Goal: Connect with others: Connect with others

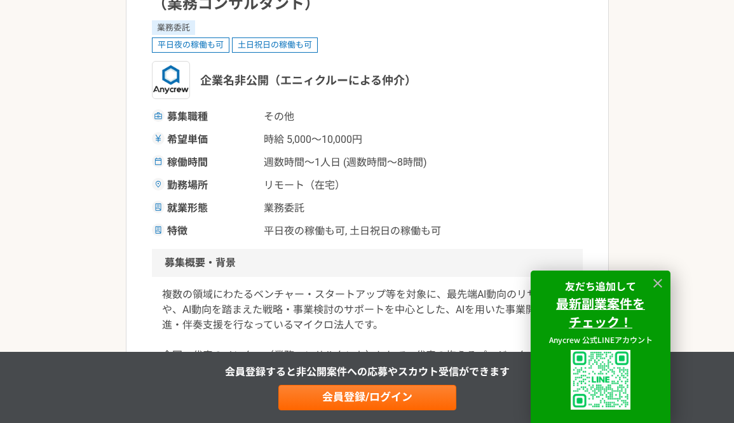
scroll to position [168, 0]
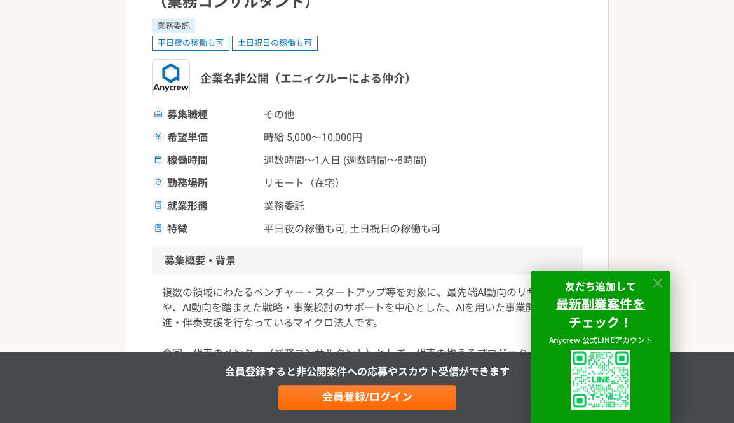
click at [658, 285] on icon at bounding box center [658, 283] width 15 height 15
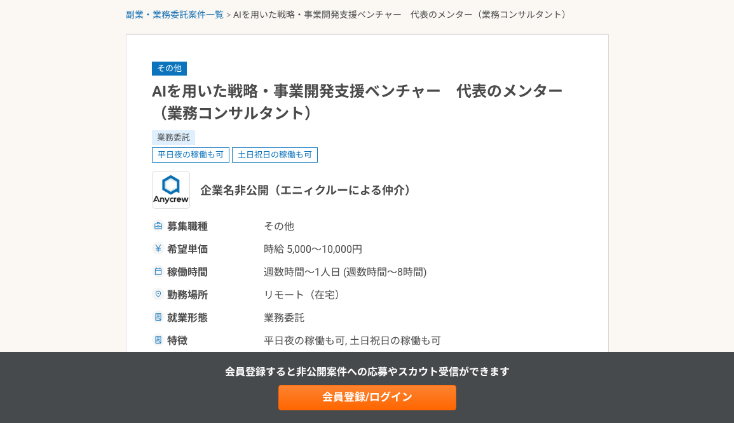
scroll to position [0, 0]
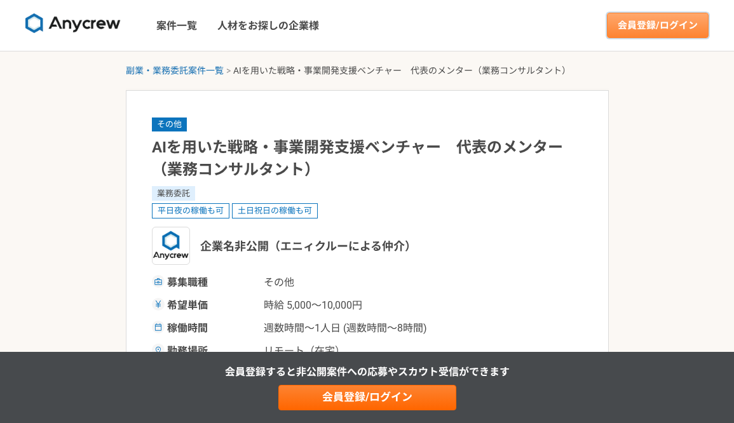
click at [652, 26] on link "会員登録/ログイン" at bounding box center [658, 25] width 102 height 25
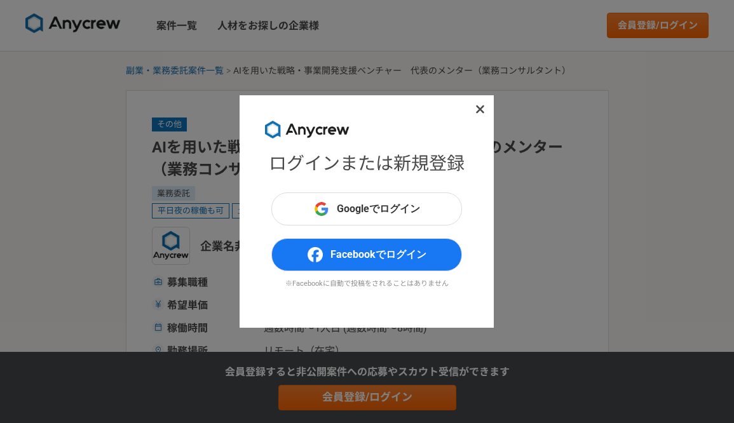
click at [669, 165] on div "ログインまたは新規登録 Googleでログイン Facebookでログイン ※Facebookに自動で投稿をされることはありません" at bounding box center [367, 211] width 734 height 423
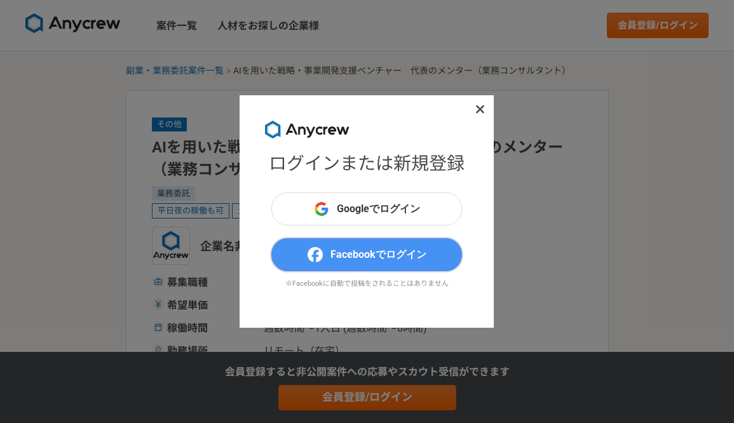
click at [372, 252] on span "Facebookでログイン" at bounding box center [379, 254] width 96 height 15
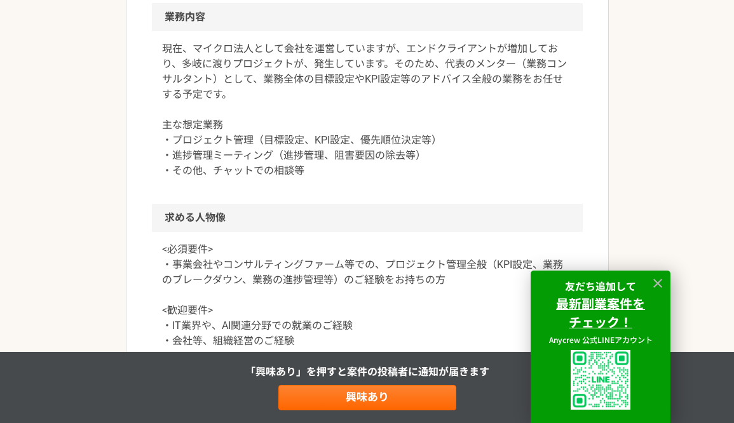
scroll to position [591, 0]
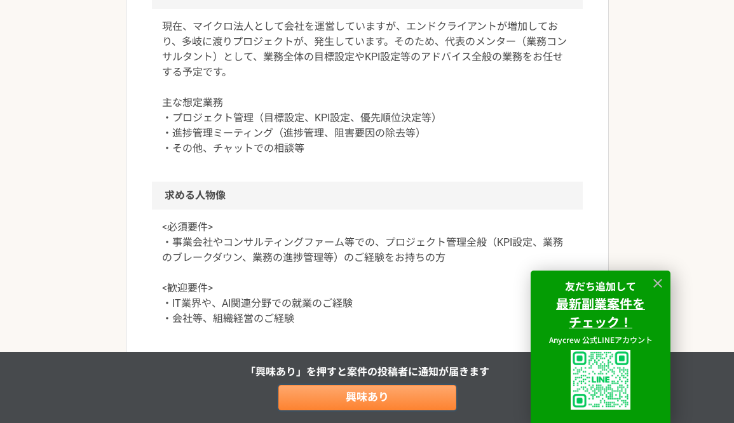
click at [334, 400] on link "興味あり" at bounding box center [367, 397] width 178 height 25
